Goal: Check status: Check status

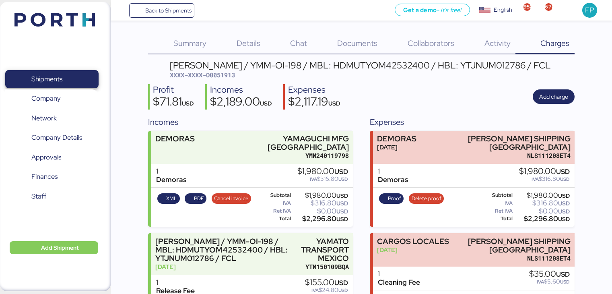
click at [76, 76] on span "Shipments" at bounding box center [51, 79] width 86 height 12
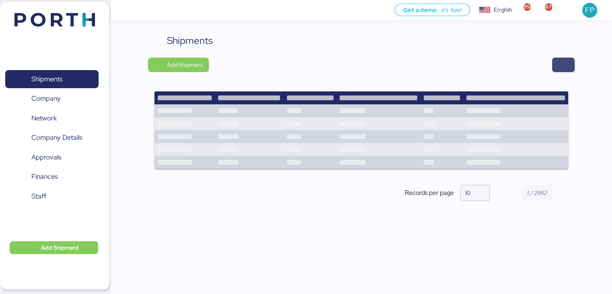
click at [557, 63] on span "button" at bounding box center [563, 65] width 23 height 14
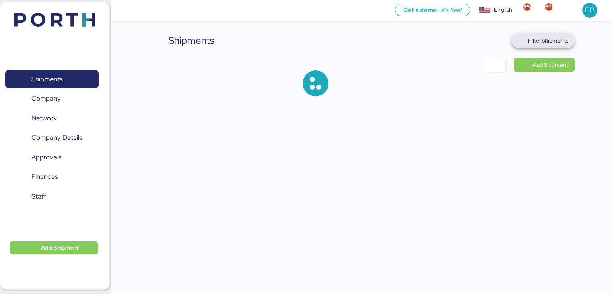
click at [555, 35] on span "Filter shipments" at bounding box center [543, 40] width 50 height 11
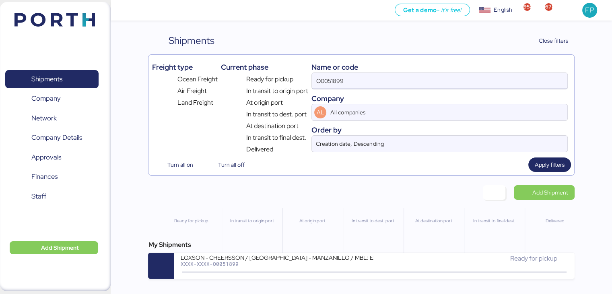
click at [330, 81] on input "O0051899" at bounding box center [439, 81] width 255 height 16
click at [329, 81] on input "O0051899" at bounding box center [439, 81] width 255 height 16
paste input "REF O0051727 O0051726"
drag, startPoint x: 331, startPoint y: 81, endPoint x: 315, endPoint y: 81, distance: 15.7
click at [315, 81] on input "REF O0051727 O0051726" at bounding box center [439, 81] width 255 height 16
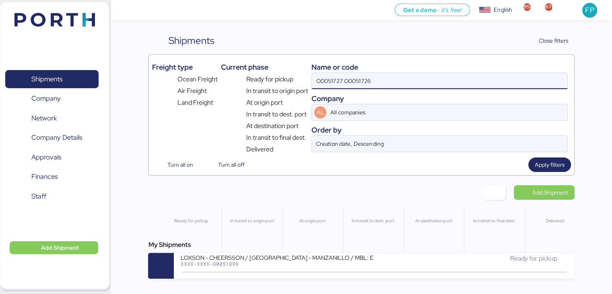
drag, startPoint x: 407, startPoint y: 74, endPoint x: 344, endPoint y: 78, distance: 62.9
click at [344, 78] on input "O0051727 O0051726" at bounding box center [439, 81] width 255 height 16
type input "O0051727"
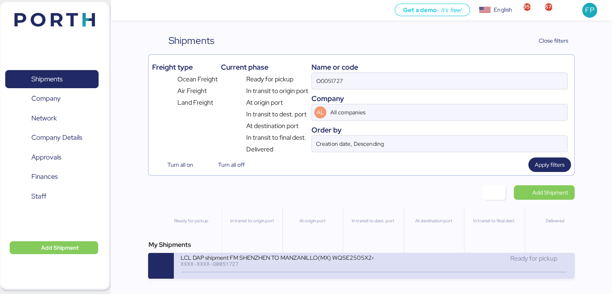
click at [269, 272] on div at bounding box center [374, 271] width 384 height 1
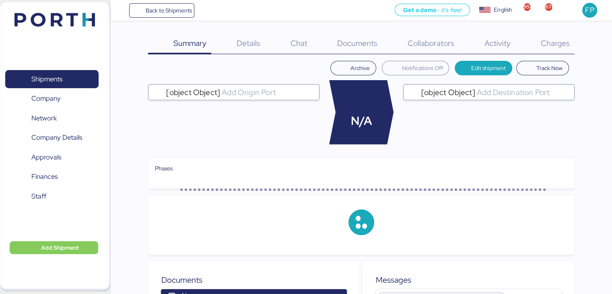
click at [548, 45] on span "Charges" at bounding box center [554, 43] width 29 height 10
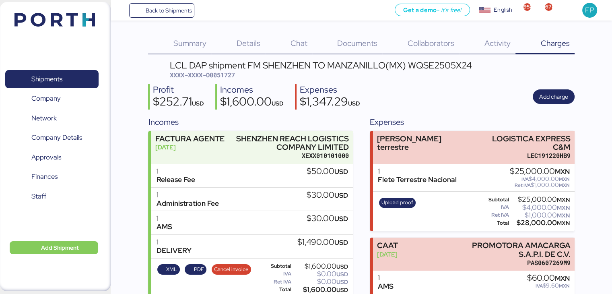
scroll to position [36, 0]
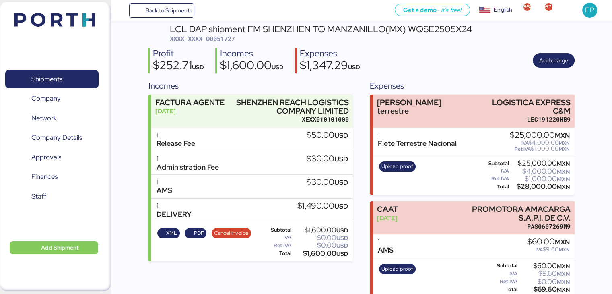
click at [213, 40] on span "XXXX-XXXX-O0051727" at bounding box center [202, 39] width 65 height 8
copy span "O0051727"
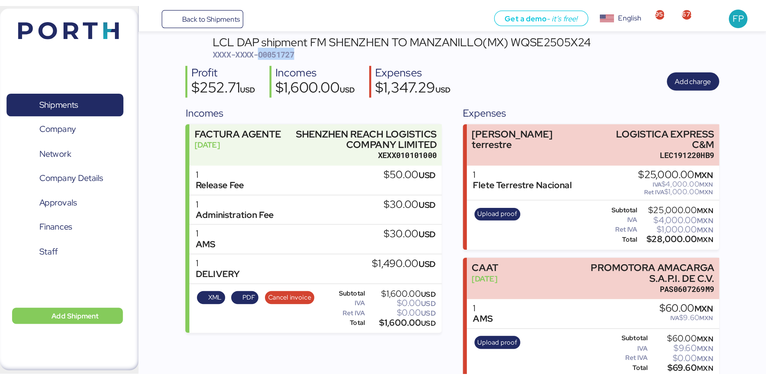
scroll to position [0, 0]
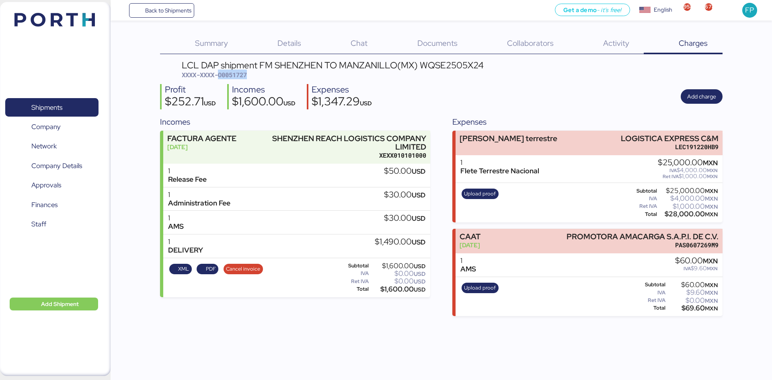
click at [236, 75] on span "XXXX-XXXX-O0051727" at bounding box center [214, 75] width 65 height 8
copy span "O0051727"
click at [31, 103] on span "Shipments" at bounding box center [51, 108] width 86 height 12
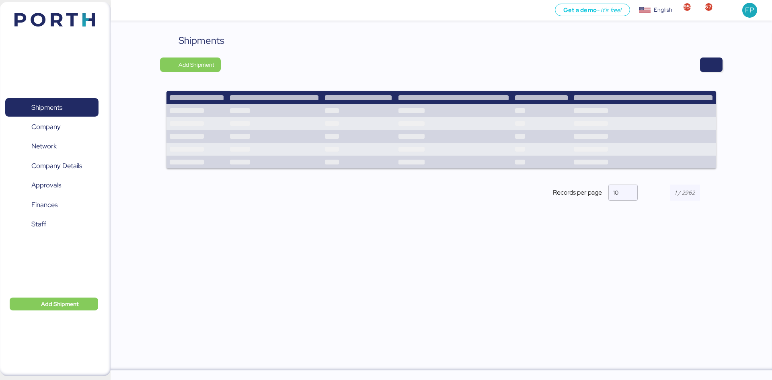
click at [611, 74] on div "Shipments Add Shipment Records per page 10" at bounding box center [441, 123] width 562 height 181
click at [611, 67] on span "button" at bounding box center [712, 64] width 10 height 11
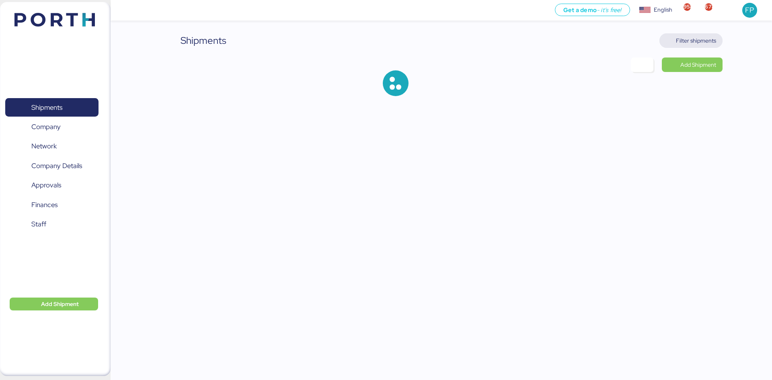
click at [611, 39] on span "Filter shipments" at bounding box center [696, 41] width 40 height 10
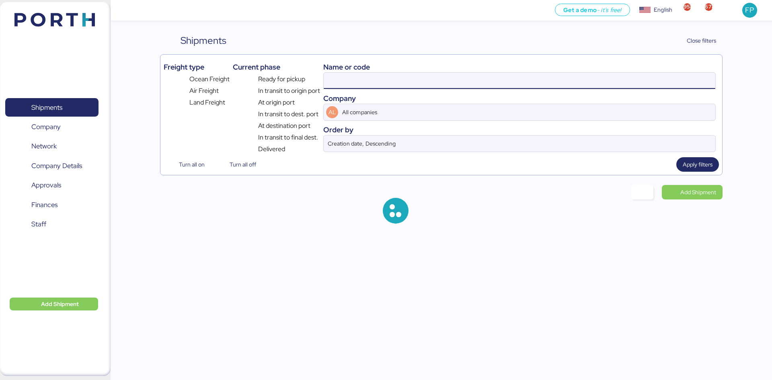
click at [332, 83] on input at bounding box center [520, 81] width 392 height 16
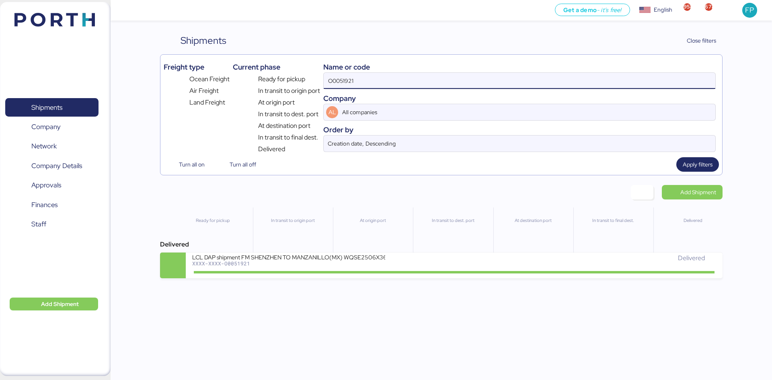
click at [332, 83] on input "O0051921" at bounding box center [520, 81] width 392 height 16
paste input "A0052129"
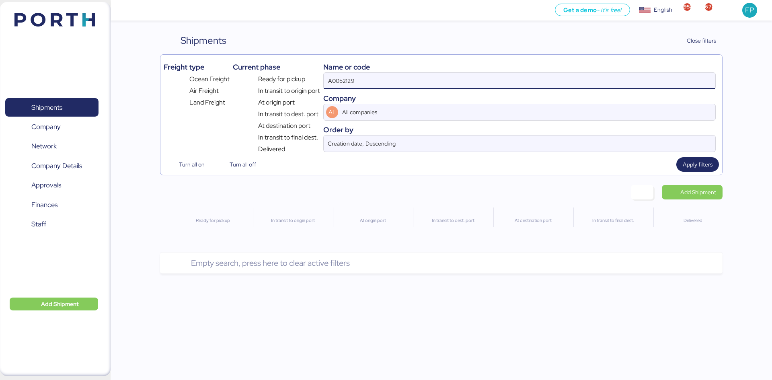
type input "A0052129"
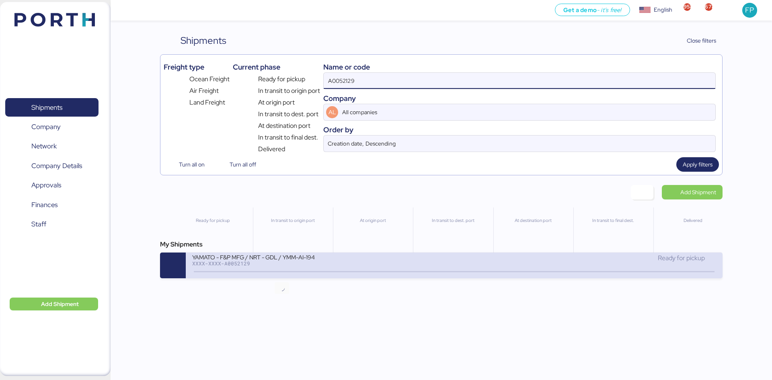
click at [283, 270] on icon at bounding box center [282, 271] width 39 height 9
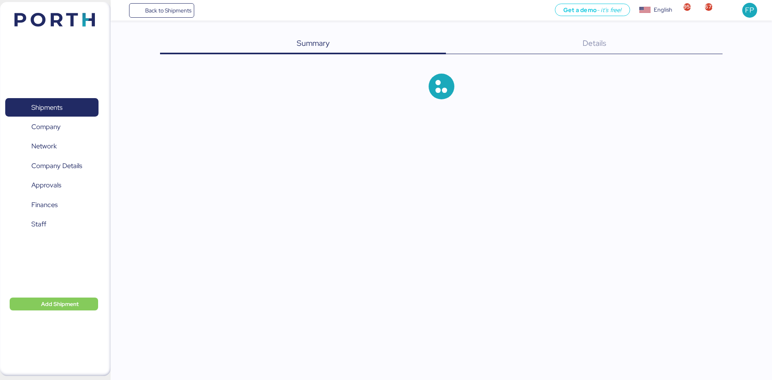
click at [611, 55] on div "Summary 0 Details 0" at bounding box center [441, 72] width 562 height 79
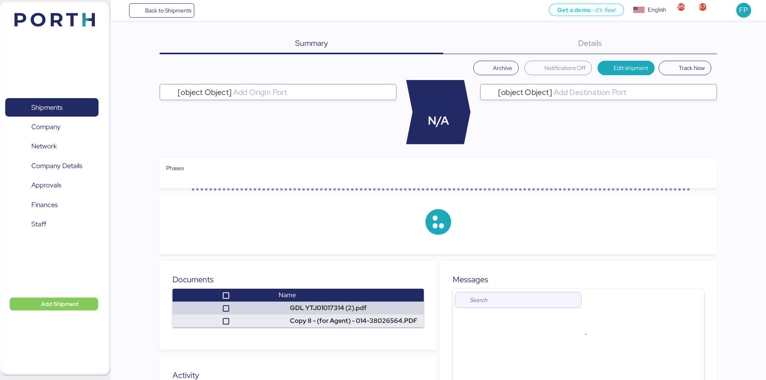
click at [611, 50] on div "Details 0" at bounding box center [580, 43] width 274 height 21
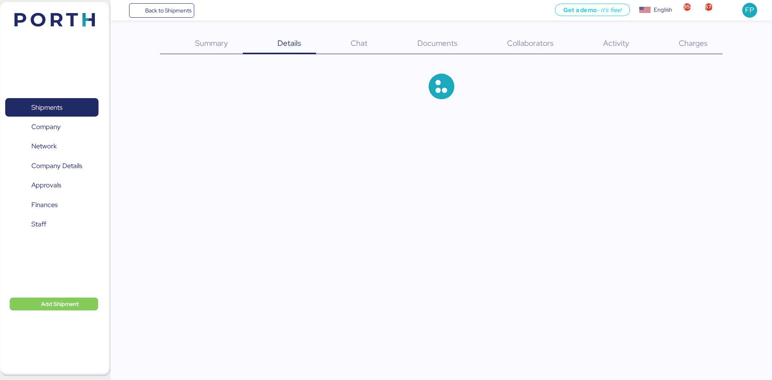
click at [611, 50] on div "Charges 0" at bounding box center [683, 43] width 78 height 21
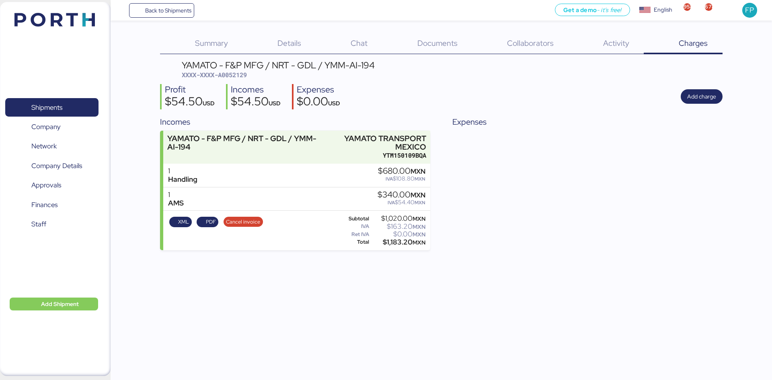
click at [226, 79] on span "XXXX-XXXX-A0052129" at bounding box center [214, 75] width 65 height 8
copy span "A0052129"
click at [234, 73] on span "XXXX-XXXX-A0052129" at bounding box center [214, 75] width 65 height 8
click at [235, 78] on span "XXXX-XXXX-A0052129" at bounding box center [214, 75] width 65 height 8
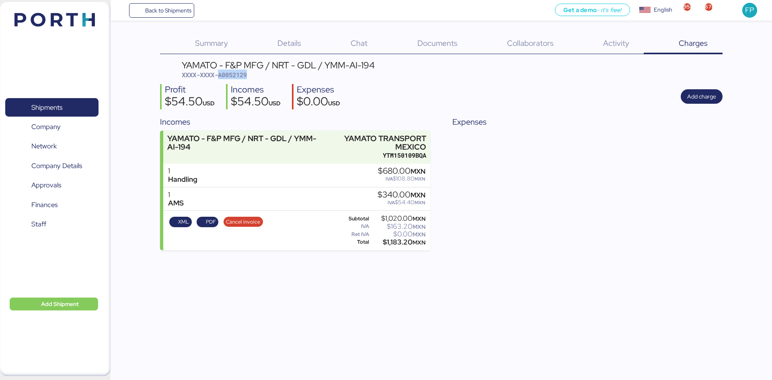
click at [235, 78] on span "XXXX-XXXX-A0052129" at bounding box center [214, 75] width 65 height 8
copy span "A0052129"
click at [78, 107] on span "Shipments" at bounding box center [51, 108] width 86 height 12
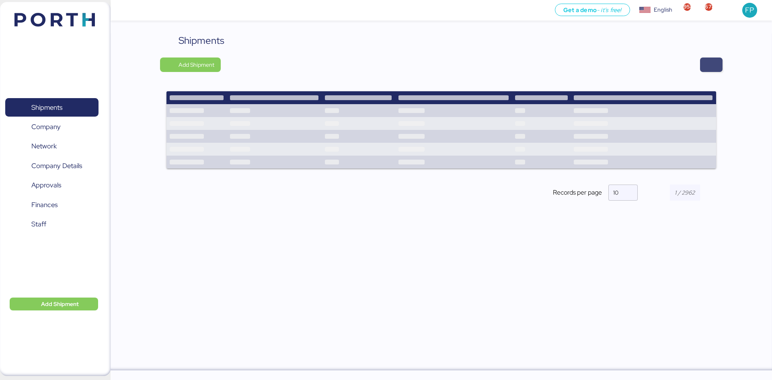
click at [611, 70] on span "button" at bounding box center [711, 65] width 23 height 14
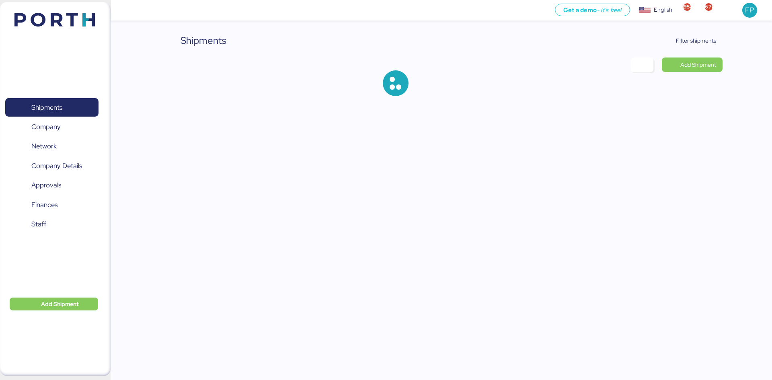
click at [611, 55] on div "Shipments Filter shipments Add Shipment" at bounding box center [386, 54] width 772 height 109
click at [611, 43] on span "Filter shipments" at bounding box center [690, 40] width 63 height 14
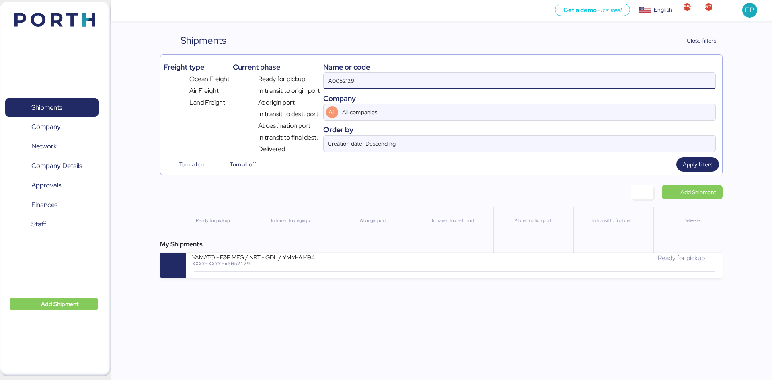
click at [338, 80] on input "A0052129" at bounding box center [520, 81] width 392 height 16
paste input "30"
type input "A0052130"
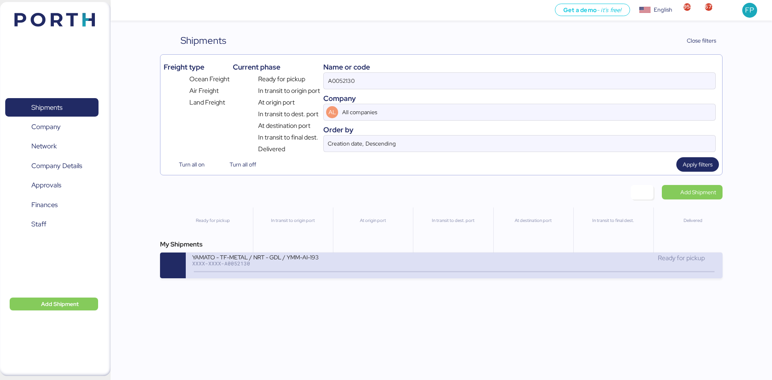
click at [321, 257] on div "YAMATO - TF-METAL / NRT - GDL / YMM-AI-193" at bounding box center [288, 256] width 193 height 7
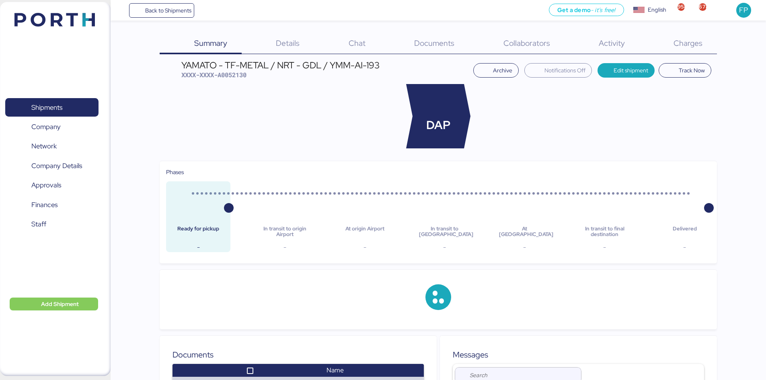
click at [611, 36] on div "Charges 0" at bounding box center [678, 43] width 78 height 21
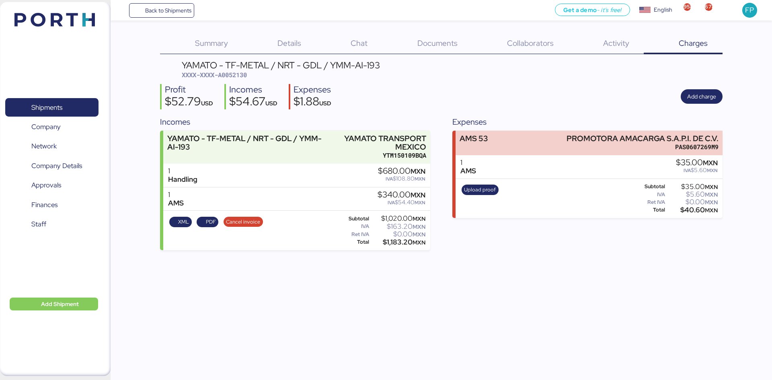
click at [241, 77] on span "XXXX-XXXX-A0052130" at bounding box center [214, 75] width 65 height 8
copy span "A0052130"
click at [45, 111] on span "Shipments" at bounding box center [46, 108] width 31 height 12
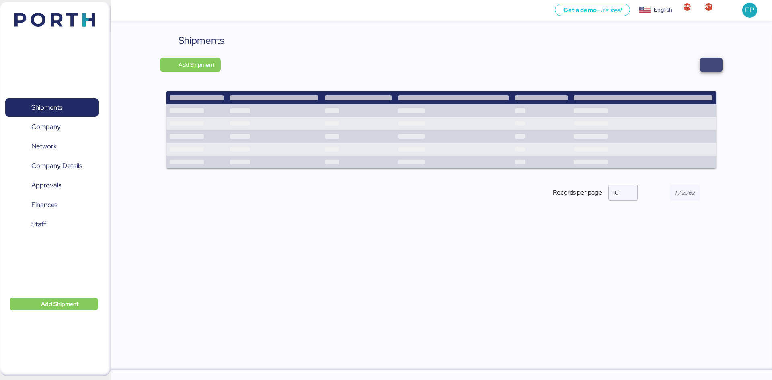
click at [611, 68] on span "button" at bounding box center [712, 64] width 10 height 11
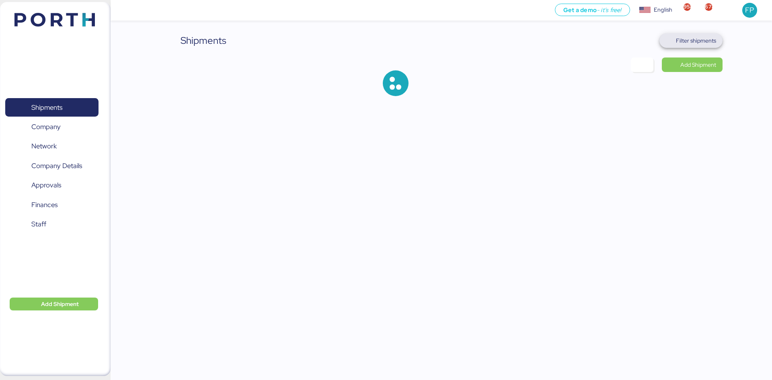
click at [611, 44] on span "Filter shipments" at bounding box center [696, 41] width 40 height 10
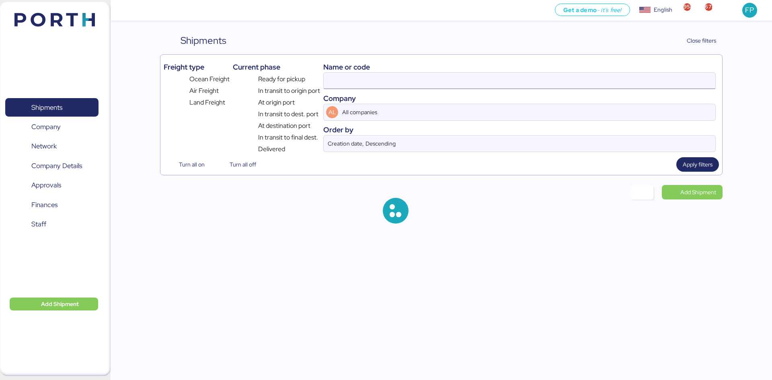
click at [327, 84] on input at bounding box center [520, 81] width 392 height 16
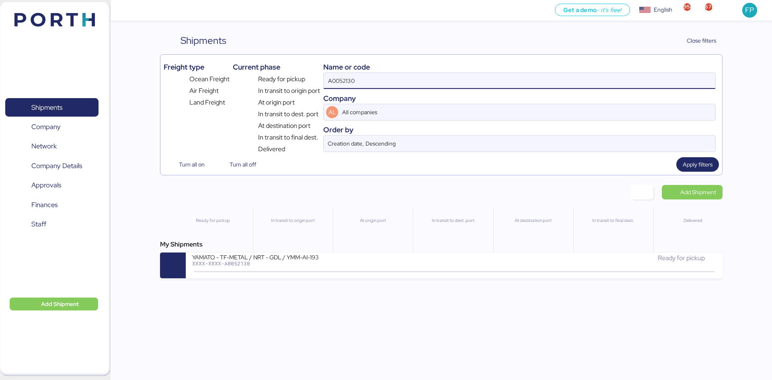
click at [327, 84] on input "A0052130" at bounding box center [520, 81] width 392 height 16
paste input "O0052091"
type input "O0052091"
click at [378, 249] on div "My Shipments" at bounding box center [441, 245] width 562 height 10
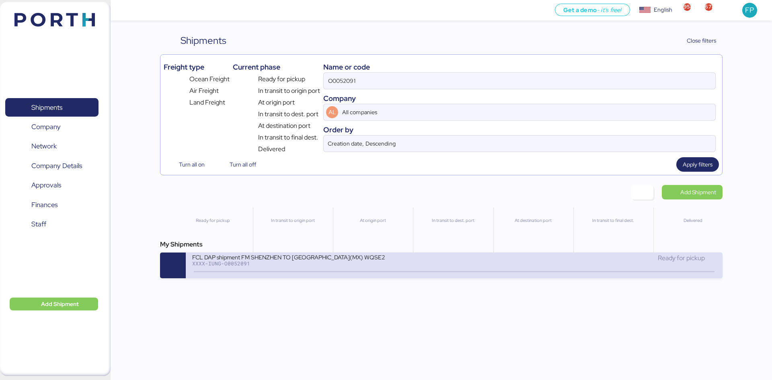
click at [376, 260] on div "FCL DAP shipment FM SHENZHEN TO MANZANILLO(MX) WQSE2508X08" at bounding box center [288, 256] width 193 height 7
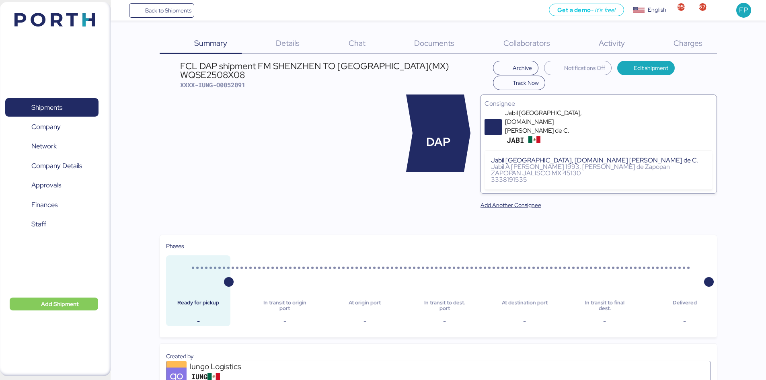
click at [611, 49] on div "Charges 0" at bounding box center [678, 43] width 78 height 21
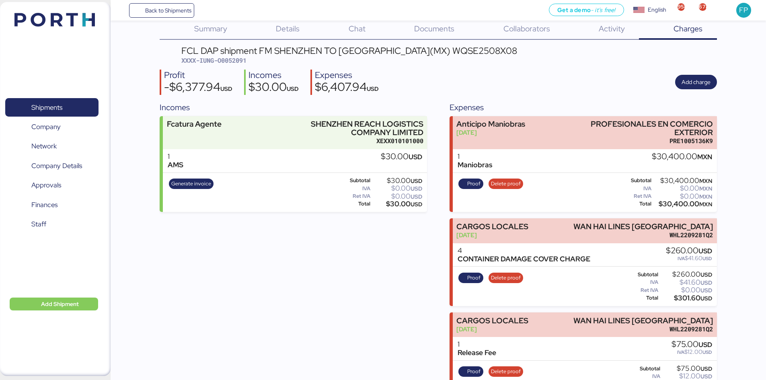
scroll to position [9, 0]
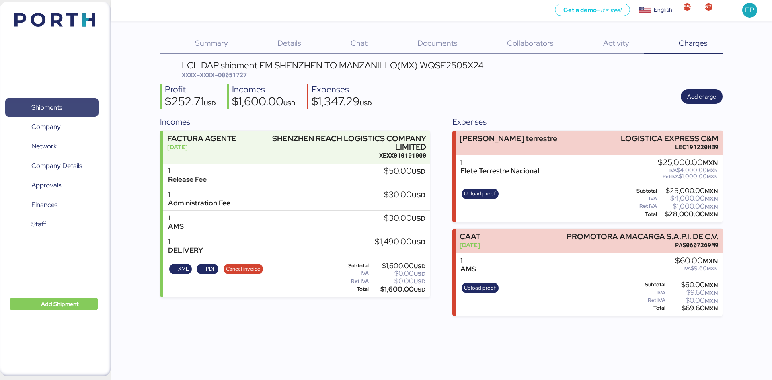
click at [74, 102] on span "Shipments" at bounding box center [51, 108] width 86 height 12
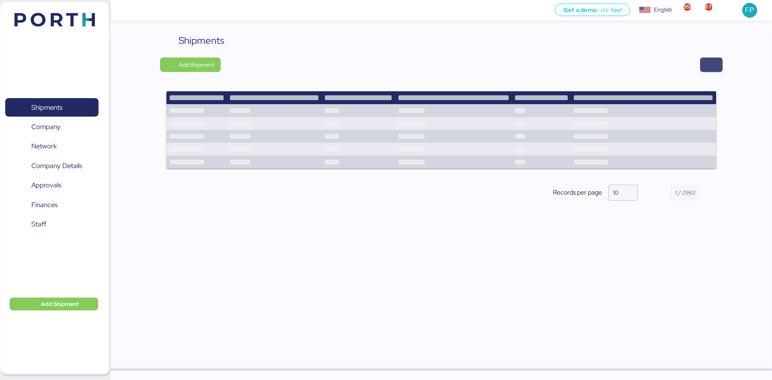
click at [705, 68] on span "button" at bounding box center [711, 65] width 23 height 14
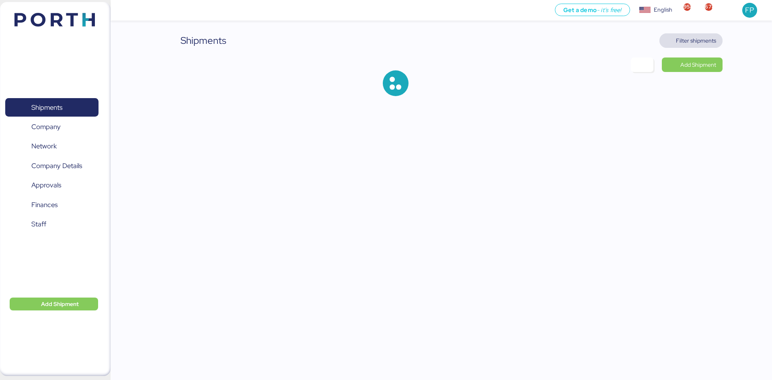
click at [693, 36] on span "Filter shipments" at bounding box center [696, 41] width 40 height 10
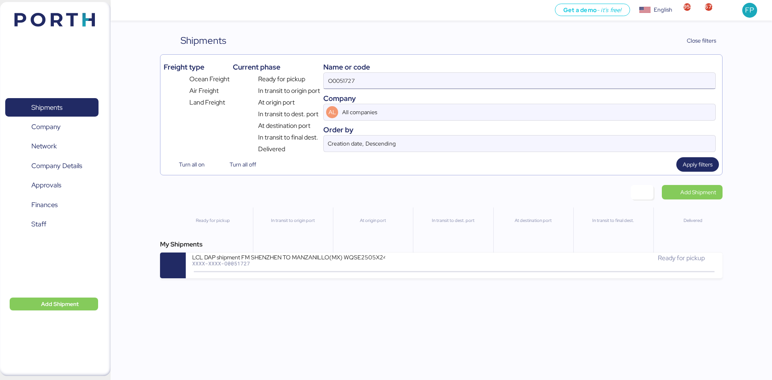
click at [339, 80] on input "O0051727" at bounding box center [520, 81] width 392 height 16
click at [341, 80] on input "O0051727" at bounding box center [520, 81] width 392 height 16
paste input "REF O005171"
drag, startPoint x: 340, startPoint y: 78, endPoint x: 312, endPoint y: 79, distance: 27.8
click at [312, 79] on div "Freight type Ocean Freight Air Freight Land Freight Current phase Ready for pic…" at bounding box center [441, 106] width 555 height 96
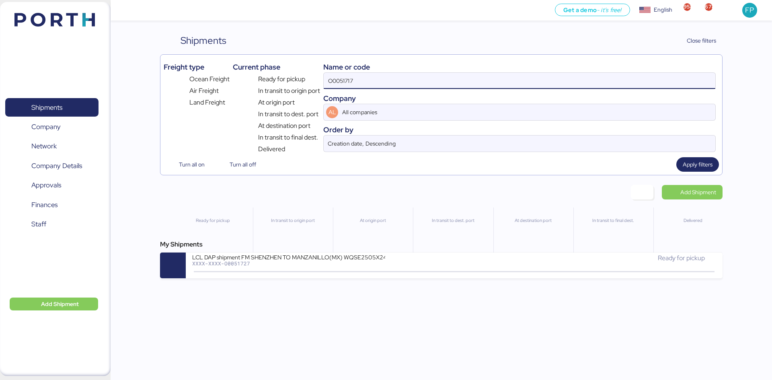
type input "O0051717"
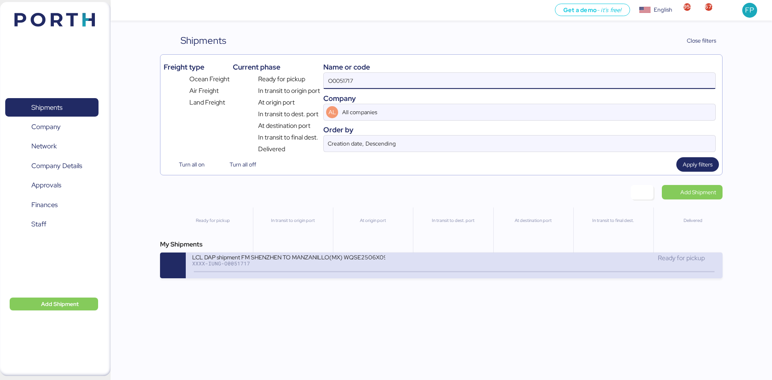
click at [401, 268] on div "LCL DAP shipment FM SHENZHEN TO MANZANILLO(MX) WQSE2506X09 XXXX-IUNG-O0051717" at bounding box center [323, 261] width 262 height 17
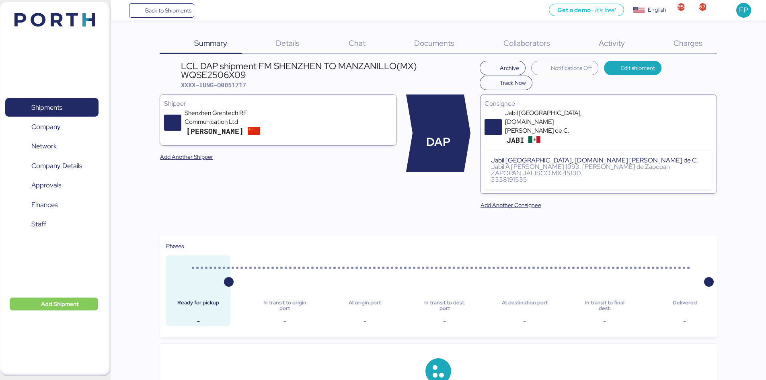
click at [699, 45] on span "Charges" at bounding box center [688, 43] width 29 height 10
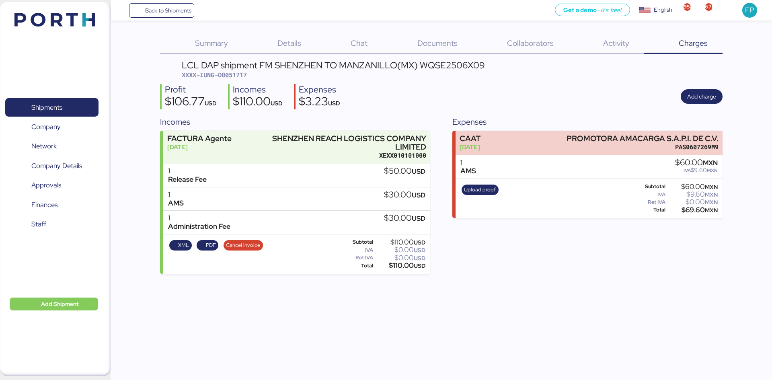
click at [241, 75] on span "XXXX-IUNG-O0051717" at bounding box center [214, 75] width 65 height 8
copy span "O0051717"
click at [69, 113] on span "Shipments" at bounding box center [51, 108] width 86 height 12
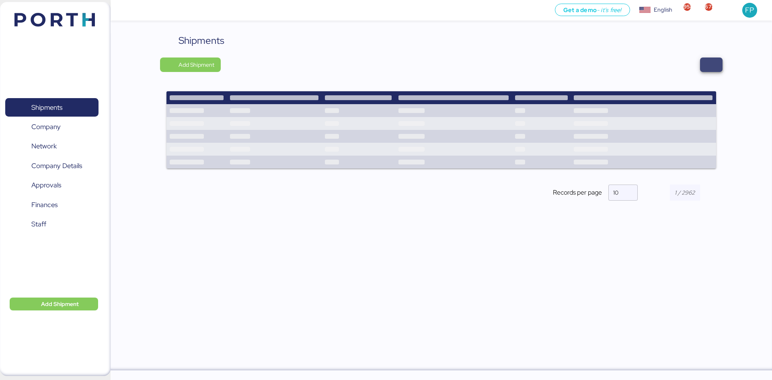
click at [715, 71] on span "button" at bounding box center [711, 65] width 23 height 14
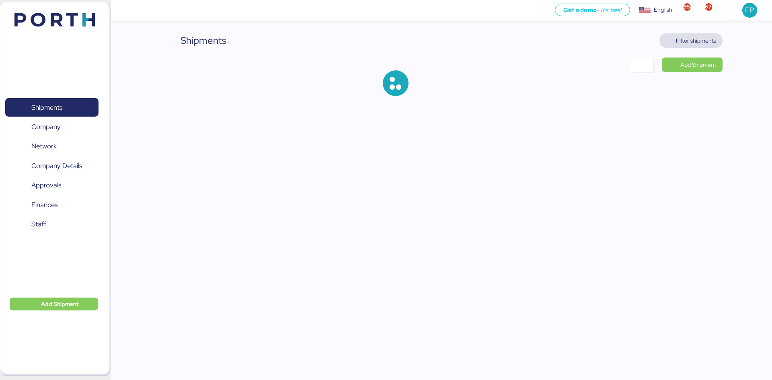
drag, startPoint x: 715, startPoint y: 71, endPoint x: 697, endPoint y: 45, distance: 32.0
click at [698, 45] on span "Filter shipments" at bounding box center [691, 40] width 50 height 11
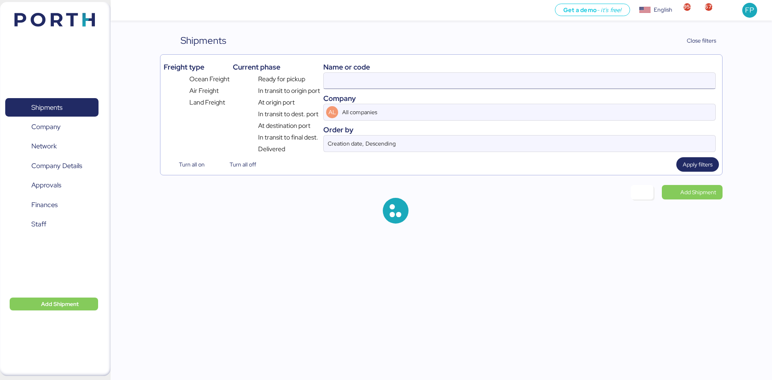
click at [344, 78] on input at bounding box center [520, 81] width 392 height 16
click at [344, 79] on input "51719" at bounding box center [520, 81] width 392 height 16
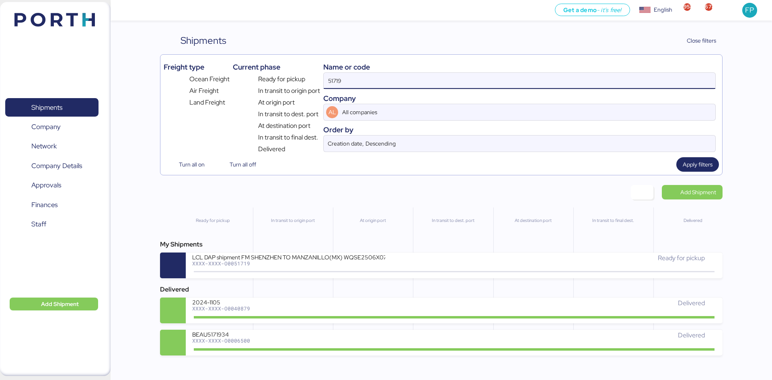
click at [344, 80] on input "51719" at bounding box center [520, 81] width 392 height 16
paste input "REF O0051718"
drag, startPoint x: 383, startPoint y: 84, endPoint x: 338, endPoint y: 87, distance: 45.1
click at [338, 87] on input "51719REF O0051718" at bounding box center [520, 81] width 392 height 16
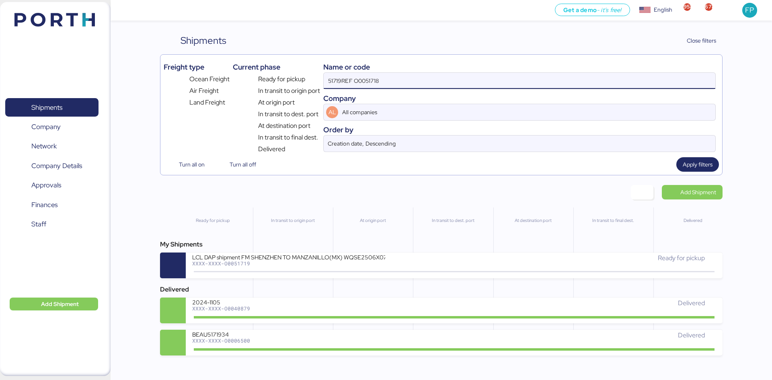
click at [364, 84] on input "51719REF O0051718" at bounding box center [520, 81] width 392 height 16
click at [357, 81] on input "51719REF O0051718" at bounding box center [520, 81] width 392 height 16
drag, startPoint x: 353, startPoint y: 80, endPoint x: 314, endPoint y: 82, distance: 39.8
click at [314, 82] on div "Freight type Ocean Freight Air Freight Land Freight Current phase Ready for pic…" at bounding box center [441, 106] width 555 height 96
type input "O0051718"
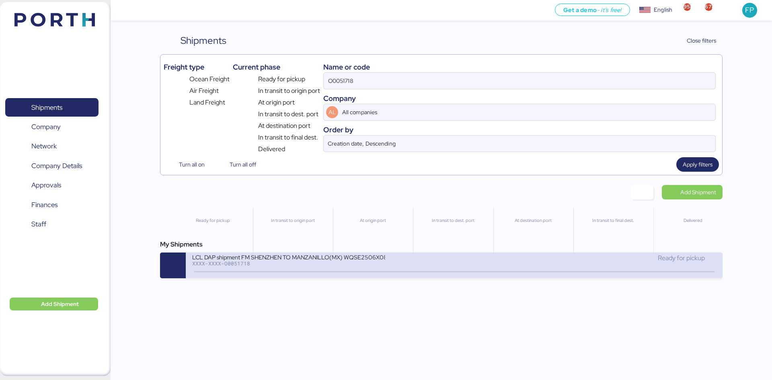
click at [343, 259] on div "LCL DAP shipment FM SHENZHEN TO MANZANILLO(MX) WQSE2506X08" at bounding box center [288, 256] width 193 height 7
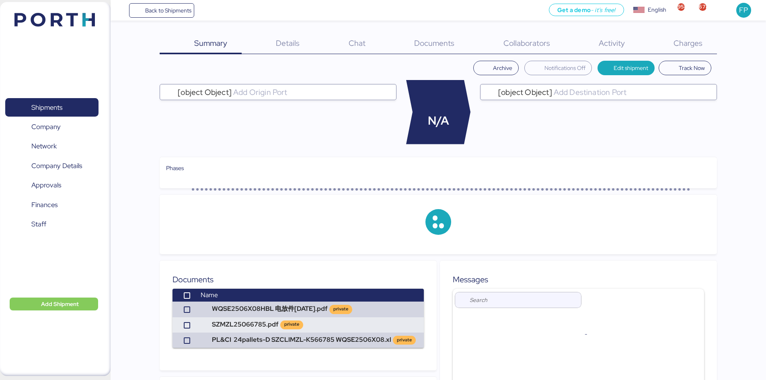
click at [687, 45] on span "Charges" at bounding box center [688, 43] width 29 height 10
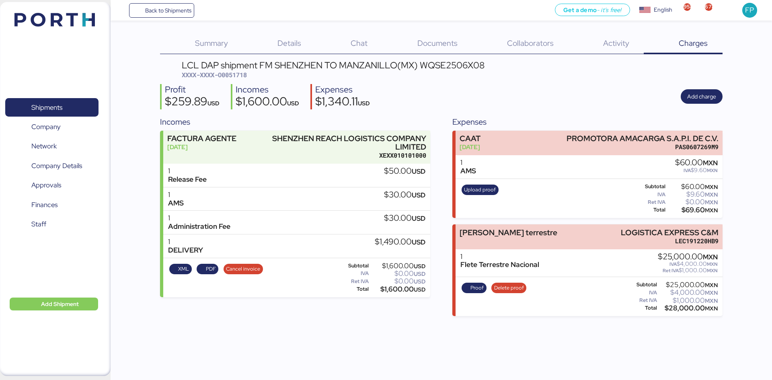
click at [240, 80] on div "LCL DAP shipment FM SHENZHEN TO MANZANILLO(MX) WQSE2506X08 XXXX-XXXX-O0051718 P…" at bounding box center [441, 188] width 562 height 255
click at [240, 71] on span "XXXX-XXXX-O0051718" at bounding box center [214, 75] width 65 height 8
copy span "O0051718"
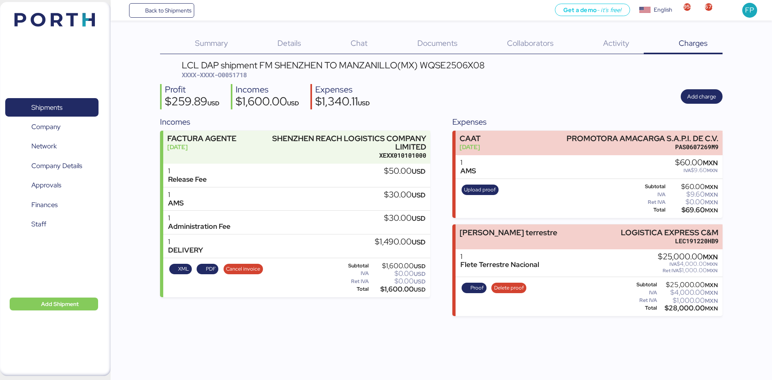
click at [683, 309] on div "$28,000.00 MXN" at bounding box center [688, 308] width 59 height 6
click at [682, 308] on div "$28,000.00 MXN" at bounding box center [688, 308] width 59 height 6
copy div "28,000.00"
click at [472, 291] on span "Proof" at bounding box center [476, 288] width 13 height 9
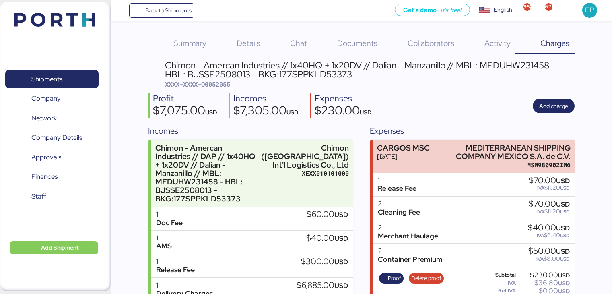
scroll to position [59, 0]
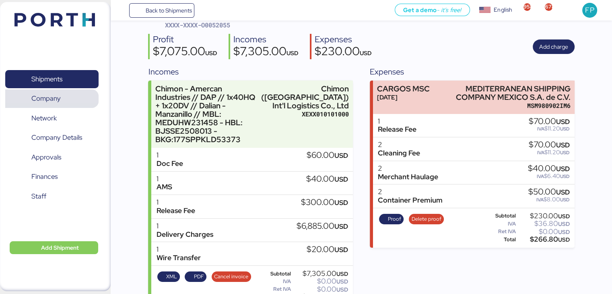
drag, startPoint x: 74, startPoint y: 89, endPoint x: 129, endPoint y: 64, distance: 60.4
click at [74, 92] on span "Company" at bounding box center [51, 98] width 86 height 12
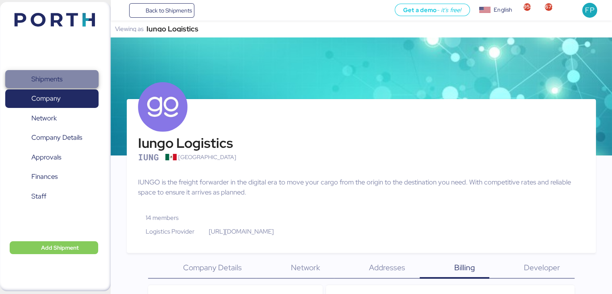
click at [55, 74] on span "Shipments" at bounding box center [46, 79] width 31 height 12
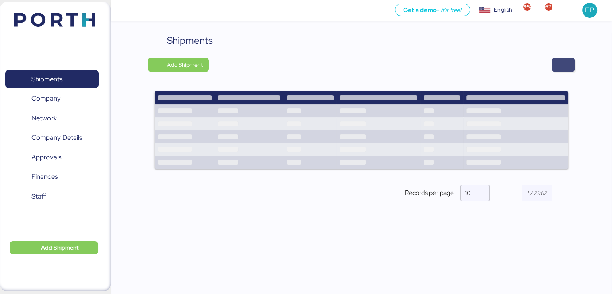
click at [571, 66] on span "button" at bounding box center [563, 65] width 23 height 14
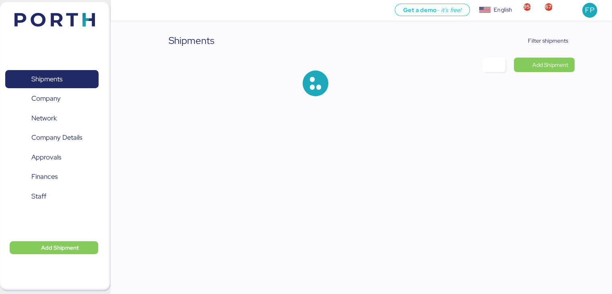
click at [538, 33] on div "Shipments Filter shipments Add Shipment" at bounding box center [306, 54] width 612 height 109
click at [541, 37] on span "Filter shipments" at bounding box center [548, 41] width 40 height 10
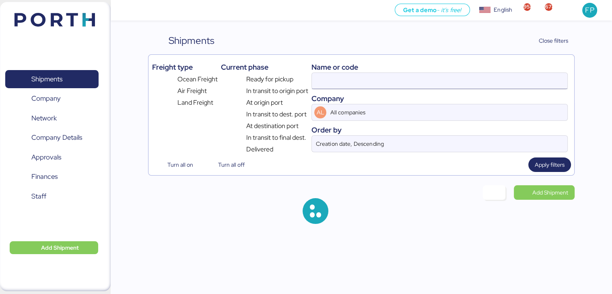
click at [330, 83] on input at bounding box center [439, 81] width 255 height 16
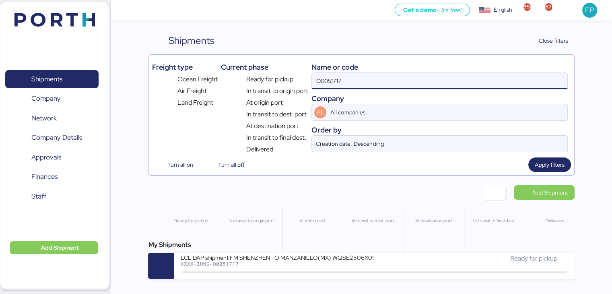
click at [330, 82] on input "O0051717" at bounding box center [439, 81] width 255 height 16
paste input "REF O0051722 O0051719"
drag, startPoint x: 327, startPoint y: 82, endPoint x: 307, endPoint y: 85, distance: 20.7
click at [306, 84] on div "Freight type Ocean Freight Air Freight Land Freight Current phase Ready for pic…" at bounding box center [361, 106] width 419 height 96
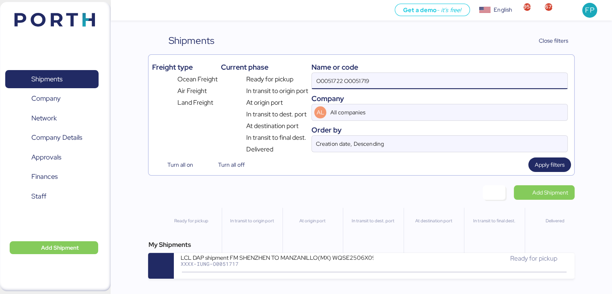
drag, startPoint x: 384, startPoint y: 77, endPoint x: 346, endPoint y: 79, distance: 38.7
click at [346, 78] on input "O0051722 O0051719" at bounding box center [439, 81] width 255 height 16
type input "O0051722"
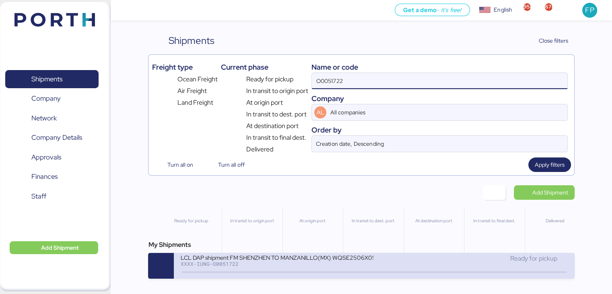
click at [244, 271] on icon at bounding box center [247, 271] width 39 height 9
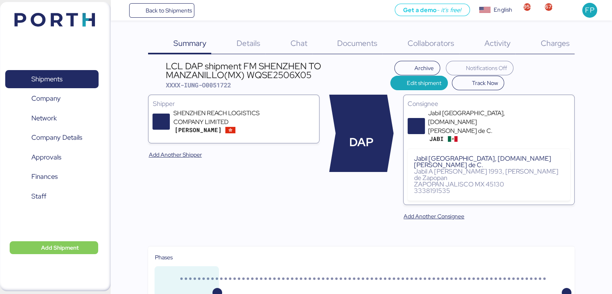
click at [560, 42] on span "Charges" at bounding box center [554, 43] width 29 height 10
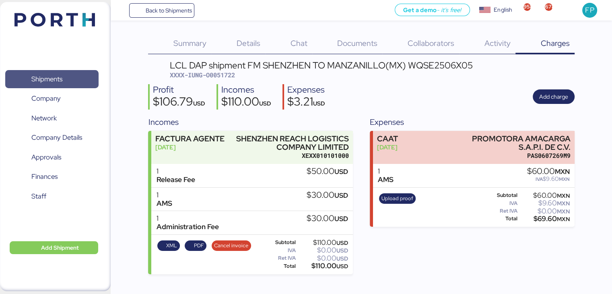
click at [92, 85] on span "Shipments" at bounding box center [51, 79] width 86 height 12
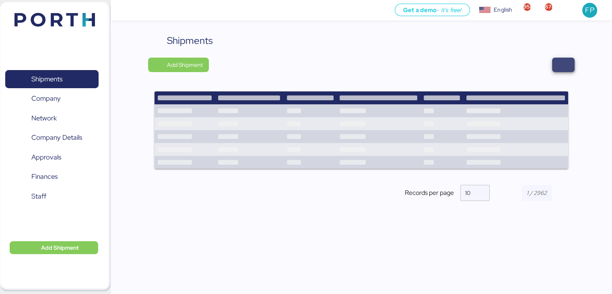
click at [567, 68] on span "button" at bounding box center [563, 65] width 23 height 14
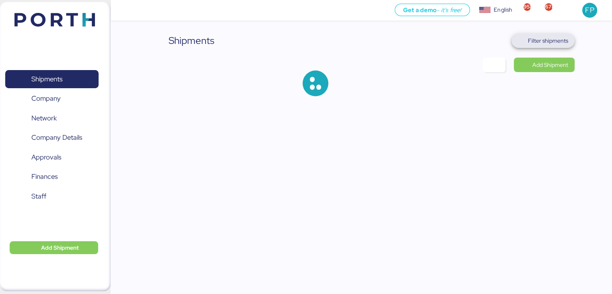
click at [549, 40] on span "Filter shipments" at bounding box center [548, 41] width 40 height 10
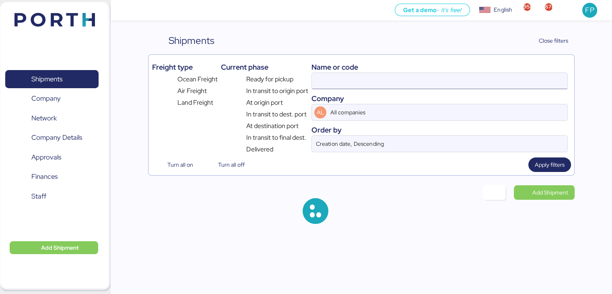
type input "O0051718"
click at [353, 75] on input "O0051718" at bounding box center [439, 81] width 255 height 16
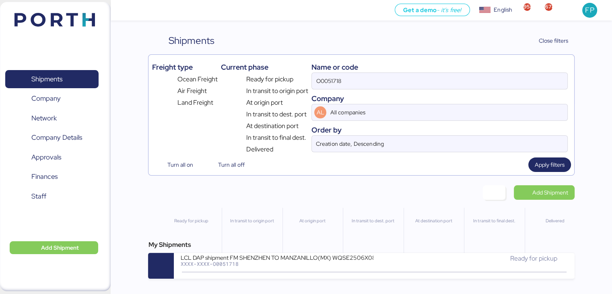
click at [348, 71] on div "Name or code" at bounding box center [439, 67] width 256 height 11
click at [332, 79] on input "O0051718" at bounding box center [439, 81] width 255 height 16
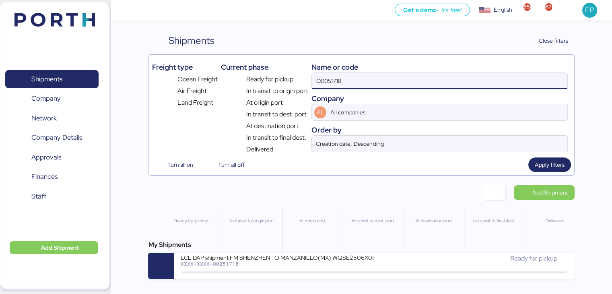
click at [338, 82] on input "O0051718" at bounding box center [439, 81] width 255 height 16
click at [347, 79] on input "O0051718" at bounding box center [439, 81] width 255 height 16
type input "51955"
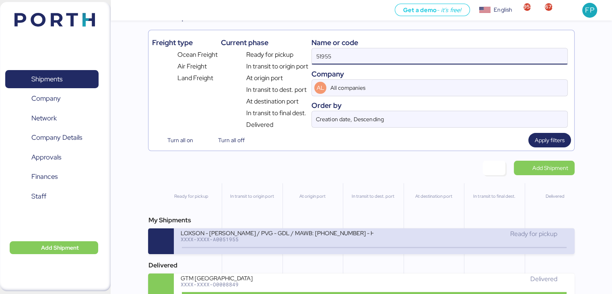
scroll to position [38, 0]
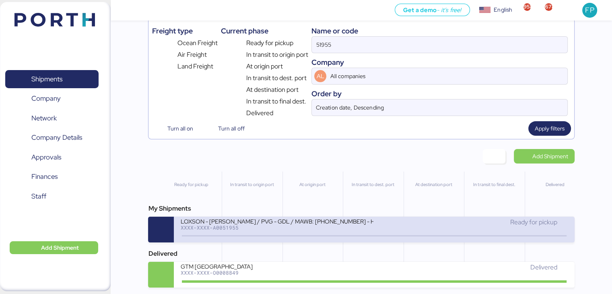
click at [286, 217] on div "LOXSON - HUANG YU / PVG - GDL / MAWB: 160-9538 3492 - HAWB: LXN25070353" at bounding box center [276, 220] width 193 height 7
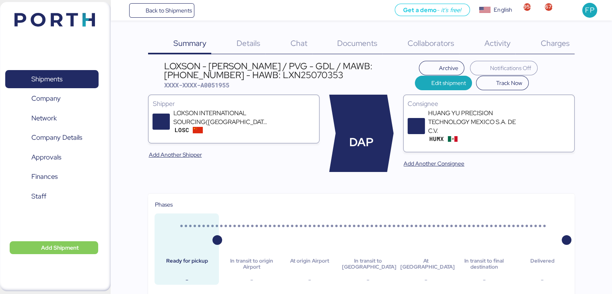
click at [569, 43] on div "Charges 0" at bounding box center [544, 43] width 59 height 21
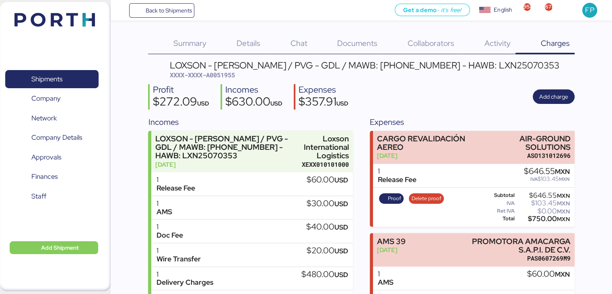
click at [222, 75] on span "XXXX-XXXX-A0051955" at bounding box center [202, 75] width 65 height 8
click at [221, 75] on span "XXXX-XXXX-A0051955" at bounding box center [202, 75] width 65 height 8
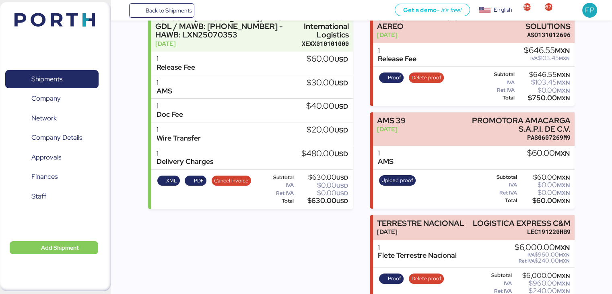
scroll to position [138, 0]
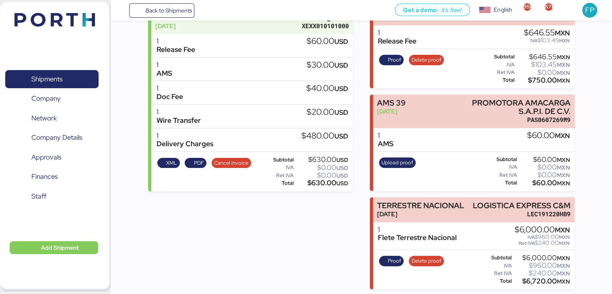
click at [529, 286] on div "Proof Delete proof Subtotal $6,000.00 MXN IVA $960.00 MXN Ret IVA $240.00 MXN T…" at bounding box center [473, 269] width 201 height 39
copy div "6,720.00"
click at [384, 259] on span "Proof" at bounding box center [391, 260] width 20 height 9
click at [53, 83] on span "Shipments" at bounding box center [46, 79] width 31 height 12
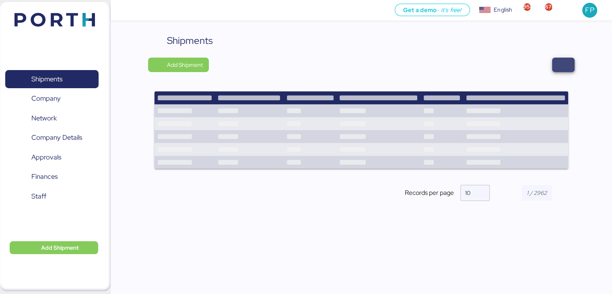
click at [565, 68] on span "button" at bounding box center [563, 64] width 10 height 11
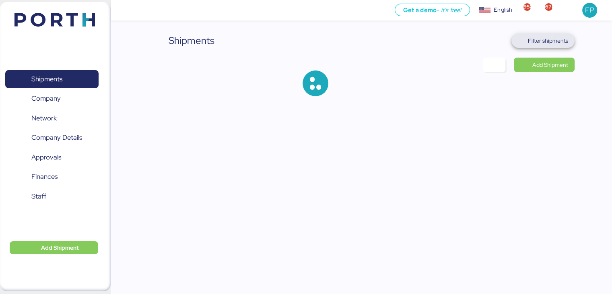
click at [563, 46] on span "Filter shipments" at bounding box center [542, 40] width 63 height 14
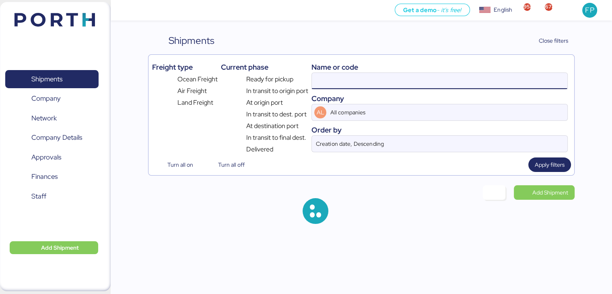
click at [346, 81] on input at bounding box center [439, 81] width 255 height 16
click at [344, 78] on input at bounding box center [439, 81] width 255 height 16
click at [368, 82] on input "51955" at bounding box center [439, 81] width 255 height 16
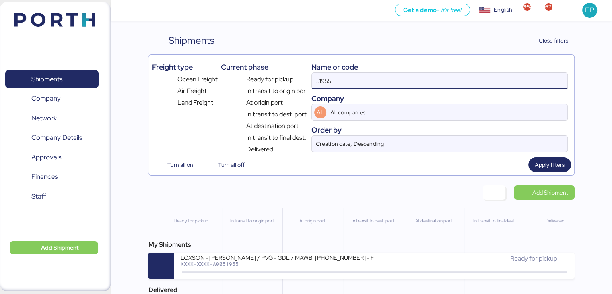
drag, startPoint x: 347, startPoint y: 81, endPoint x: 335, endPoint y: 81, distance: 11.3
click at [335, 81] on input "51955" at bounding box center [439, 81] width 255 height 16
type input "5"
type input "51970"
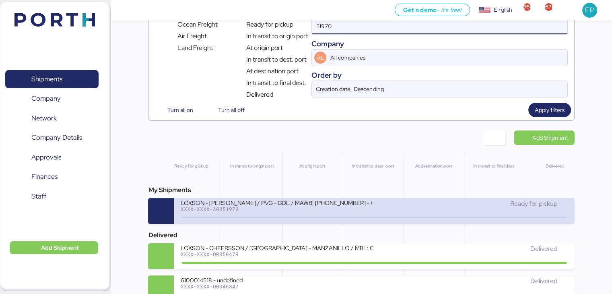
scroll to position [70, 0]
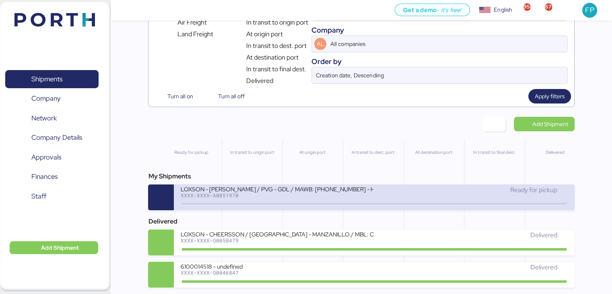
click at [218, 193] on div "XXXX-XXXX-A0051970" at bounding box center [276, 195] width 193 height 6
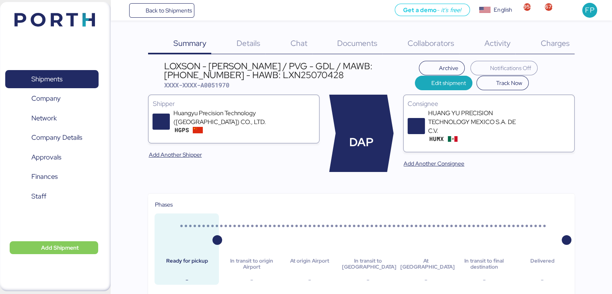
click at [547, 39] on span "Charges" at bounding box center [554, 43] width 29 height 10
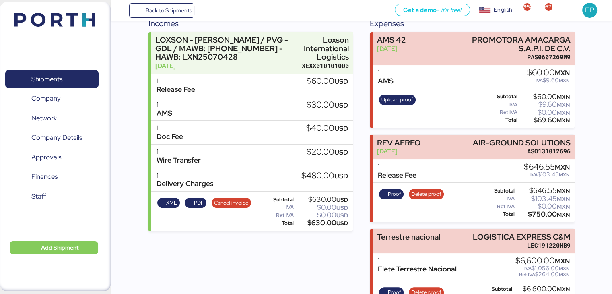
scroll to position [49, 0]
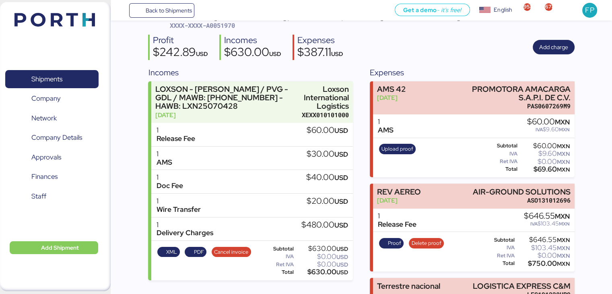
click at [222, 25] on span "XXXX-XXXX-A0051970" at bounding box center [202, 25] width 65 height 8
copy span "A0051970"
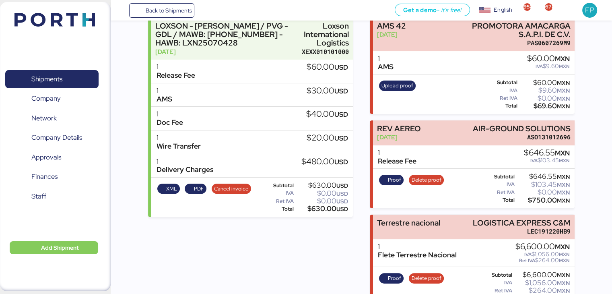
scroll to position [130, 0]
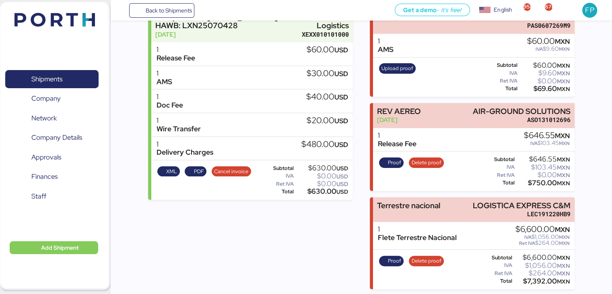
click at [532, 281] on div "$7,392.00 MXN" at bounding box center [542, 281] width 56 height 6
copy div "7,392.00"
click at [391, 259] on span "Proof" at bounding box center [394, 260] width 13 height 9
click at [32, 84] on span "Shipments" at bounding box center [46, 79] width 31 height 12
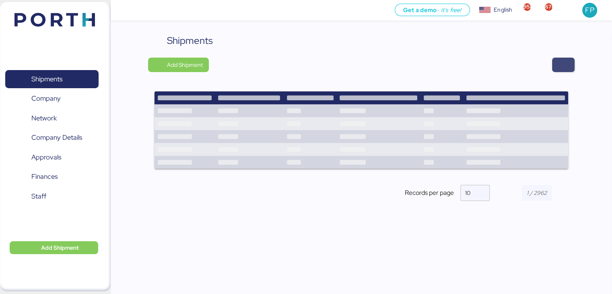
click at [560, 70] on span "button" at bounding box center [563, 64] width 10 height 11
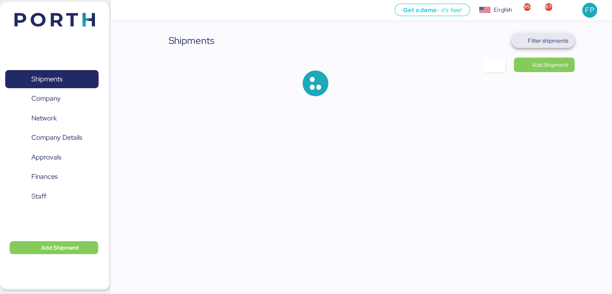
click at [556, 45] on span "Filter shipments" at bounding box center [543, 40] width 50 height 11
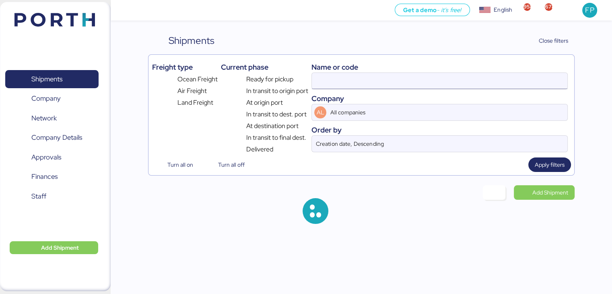
click at [341, 78] on input at bounding box center [439, 81] width 255 height 16
click at [325, 81] on input at bounding box center [439, 81] width 255 height 16
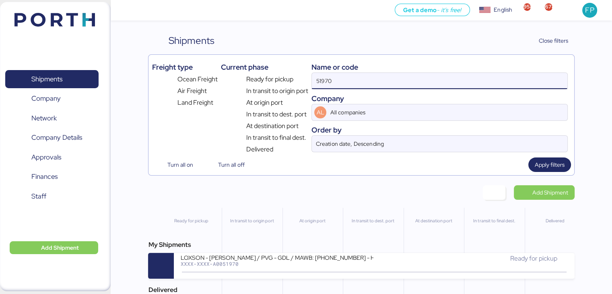
click at [325, 81] on input "51970" at bounding box center [439, 81] width 255 height 16
paste input "REF O0051921"
drag, startPoint x: 328, startPoint y: 83, endPoint x: 304, endPoint y: 82, distance: 23.7
click at [304, 82] on div "Freight type Ocean Freight Air Freight Land Freight Current phase Ready for pic…" at bounding box center [361, 106] width 419 height 96
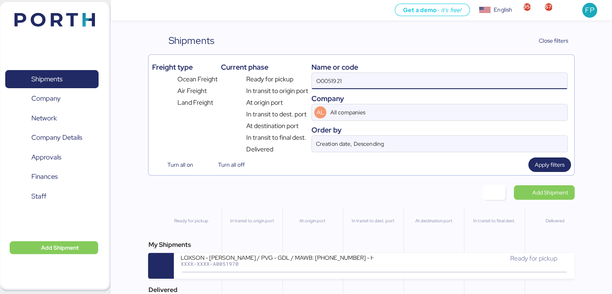
type input "O0051921"
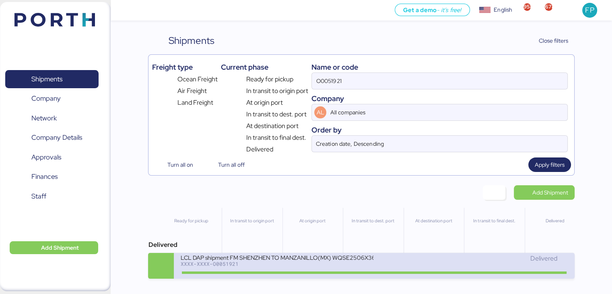
click at [272, 255] on div "LCL DAP shipment FM SHENZHEN TO MANZANILLO(MX) WQSE2506X36 XXXX-XXXX-O0051921 D…" at bounding box center [374, 266] width 400 height 26
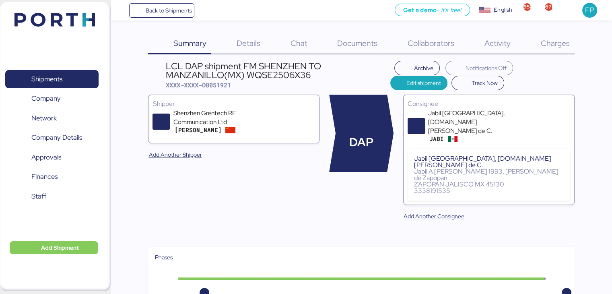
click at [548, 53] on div "Charges 0" at bounding box center [544, 43] width 59 height 21
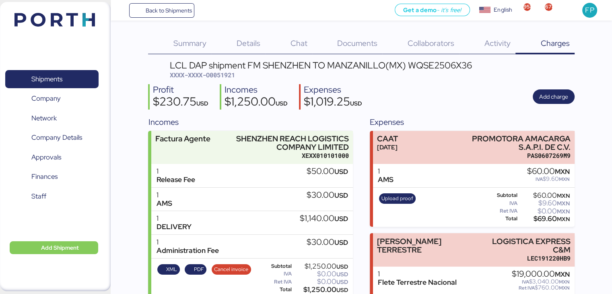
click at [216, 74] on span "XXXX-XXXX-O0051921" at bounding box center [202, 75] width 65 height 8
copy span "O0051921"
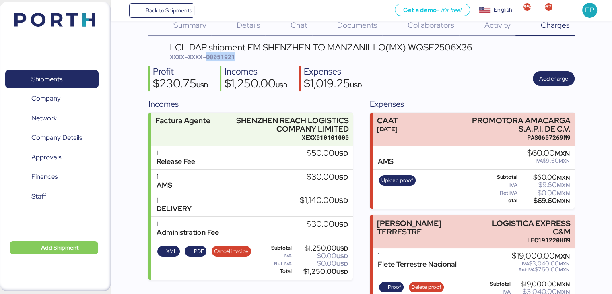
scroll to position [36, 0]
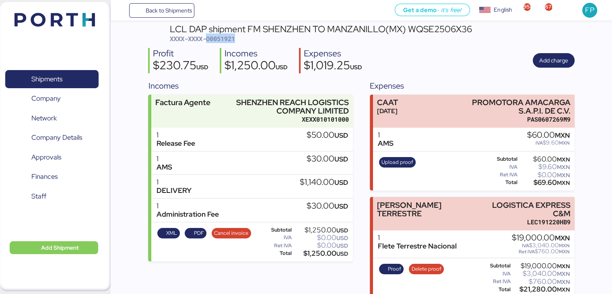
click at [499, 41] on header "LCL DAP shipment FM SHENZHEN TO MANZANILLO(MX) WQSE2506X36 XXXX-XXXX-O0051921" at bounding box center [361, 34] width 426 height 19
click at [528, 286] on div "$21,280.00 MXN" at bounding box center [541, 289] width 58 height 6
click at [536, 286] on div "$21,280.00 MXN" at bounding box center [541, 289] width 58 height 6
click at [537, 286] on div "$21,280.00 MXN" at bounding box center [541, 289] width 58 height 6
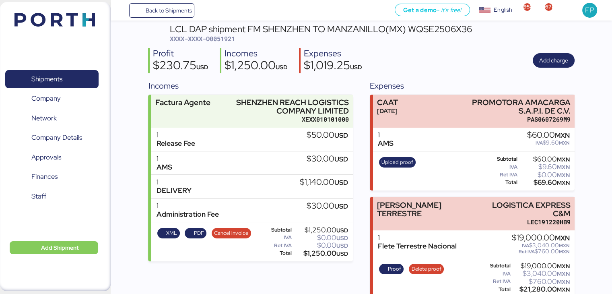
copy div "21,280.00"
click at [388, 264] on span "Proof" at bounding box center [394, 268] width 13 height 9
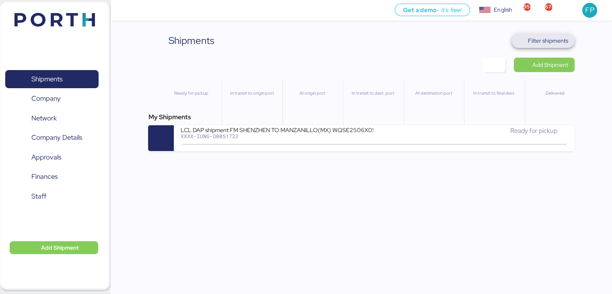
click at [537, 43] on span "Filter shipments" at bounding box center [548, 41] width 40 height 10
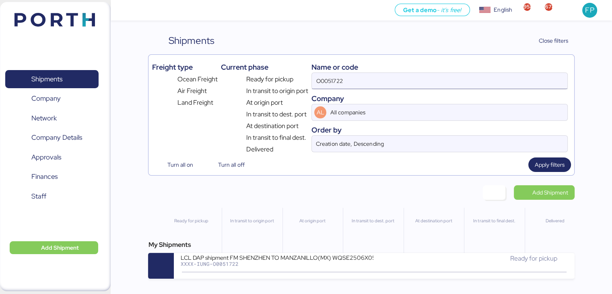
click at [338, 82] on input "O0051722" at bounding box center [439, 81] width 255 height 16
click at [338, 83] on input "O0051722" at bounding box center [439, 81] width 255 height 16
type input "51719"
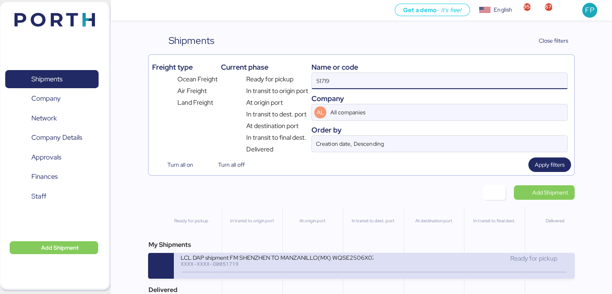
click at [343, 259] on div "LCL DAP shipment FM SHENZHEN TO MANZANILLO(MX) WQSE2506X07" at bounding box center [276, 256] width 193 height 7
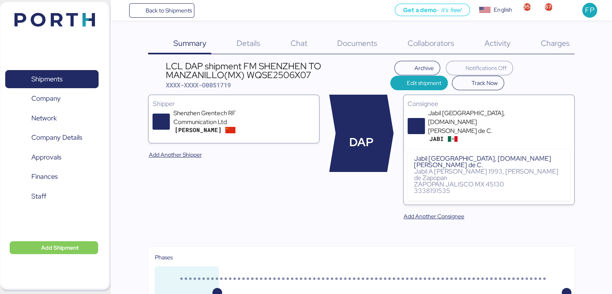
click at [567, 43] on span "Charges" at bounding box center [554, 43] width 29 height 10
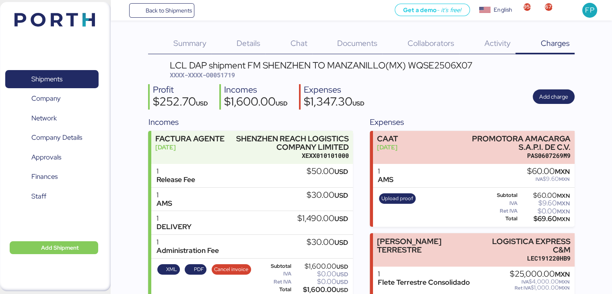
scroll to position [36, 0]
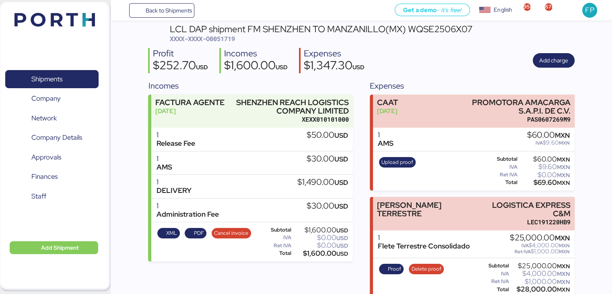
click at [228, 39] on span "XXXX-XXXX-O0051719" at bounding box center [202, 39] width 65 height 8
copy span "O0051719"
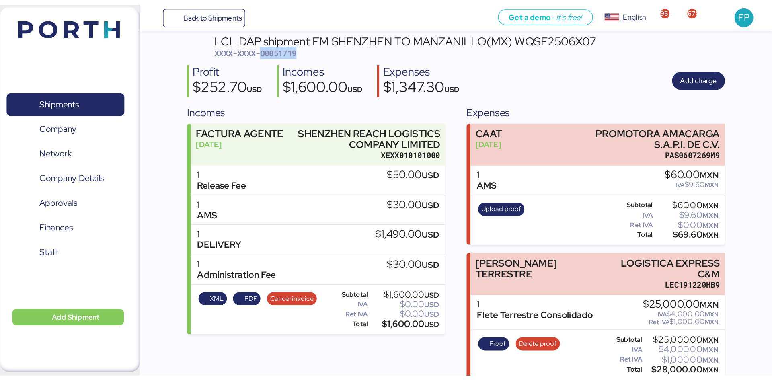
scroll to position [0, 0]
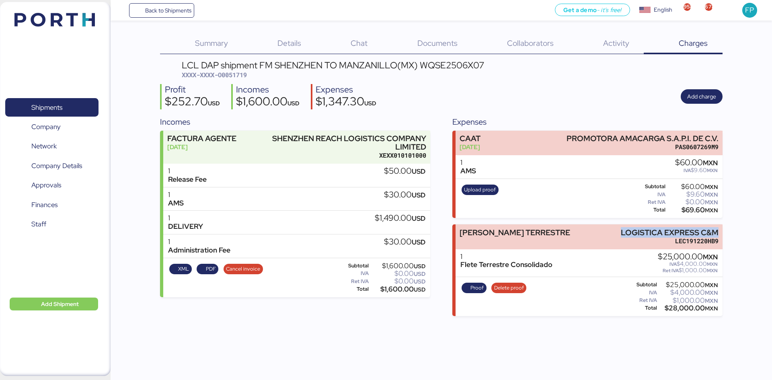
drag, startPoint x: 622, startPoint y: 228, endPoint x: 762, endPoint y: 206, distance: 142.4
click at [611, 224] on div "Summary 0 Details 0 Chat 0 Documents 0 Collaborators 0 Activity 0 Charges 0 LCL…" at bounding box center [386, 158] width 772 height 316
copy div "LOGISTICA EXPRESS C&M"
click at [611, 293] on div "$28,000.00 MXN" at bounding box center [688, 308] width 59 height 6
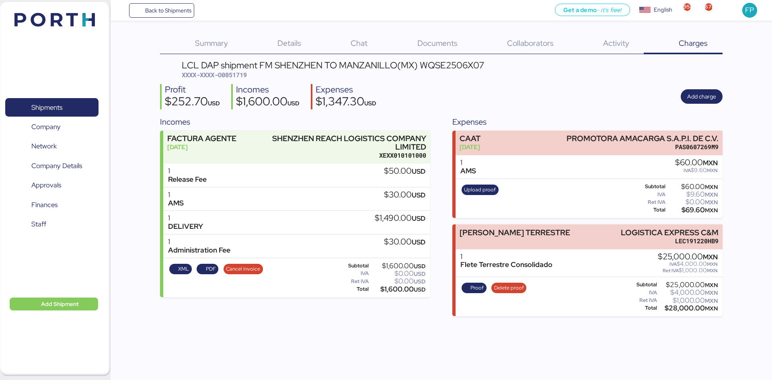
click at [611, 293] on div "$28,000.00 MXN" at bounding box center [688, 308] width 59 height 6
copy div "28,000.00"
click at [477, 289] on span "Proof" at bounding box center [476, 288] width 13 height 9
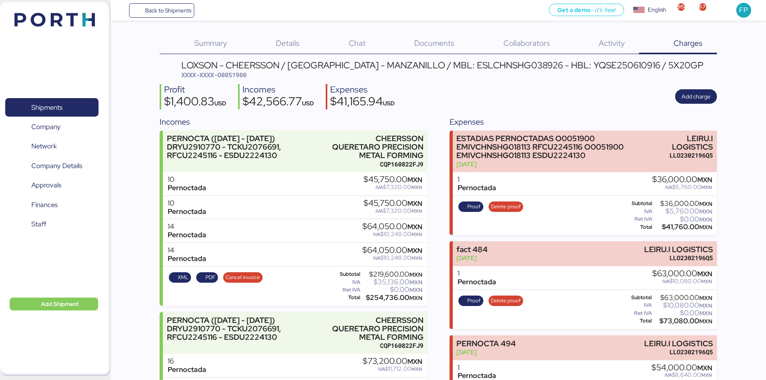
scroll to position [523, 0]
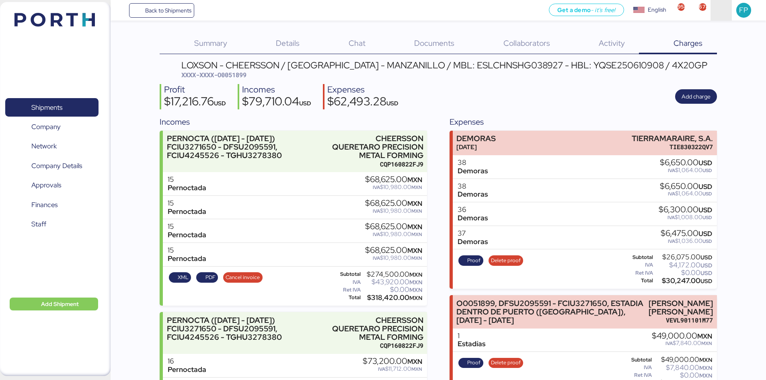
scroll to position [804, 0]
